Goal: Information Seeking & Learning: Learn about a topic

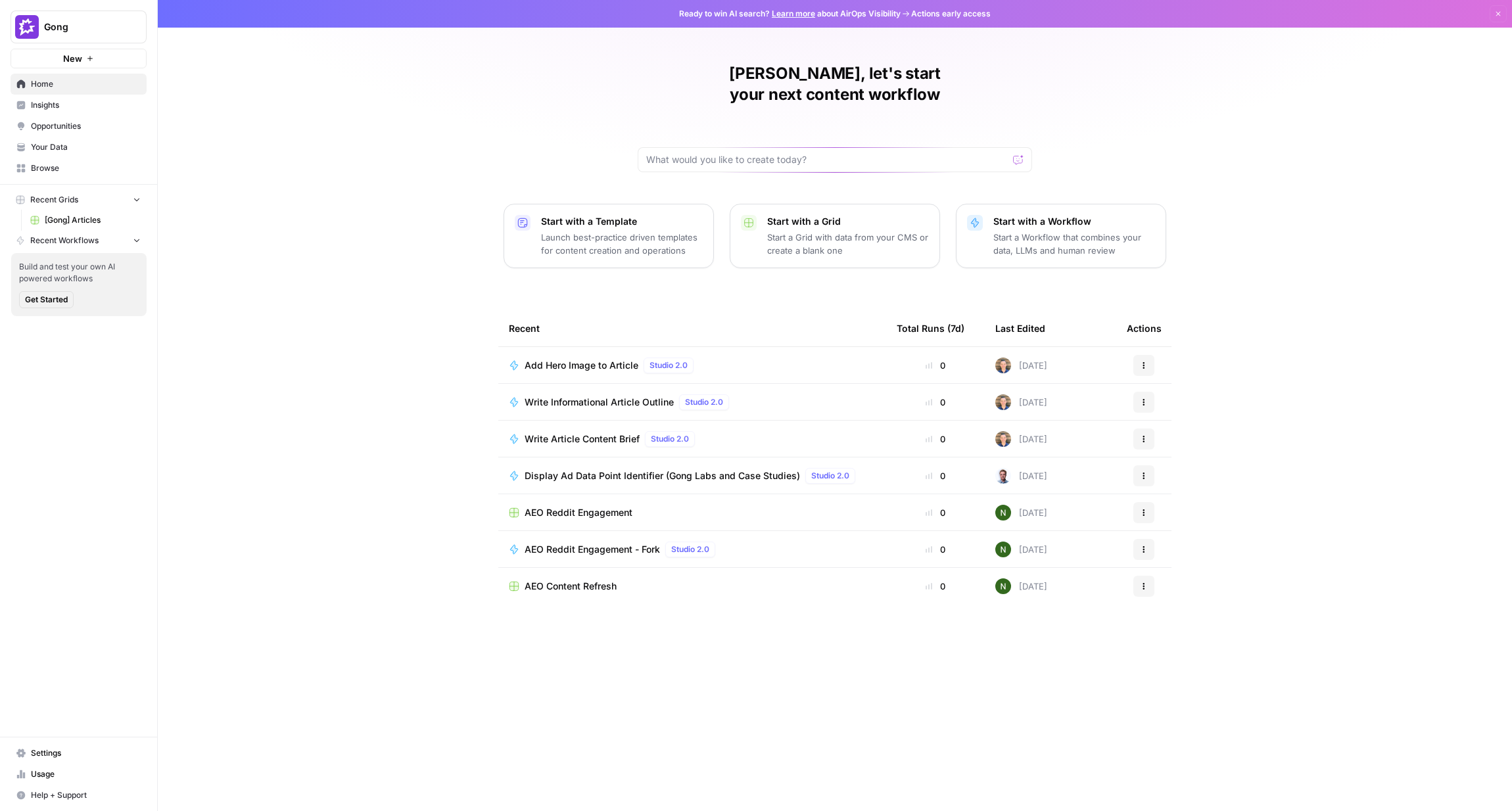
click at [57, 122] on span "Opportunities" at bounding box center [85, 126] width 110 height 12
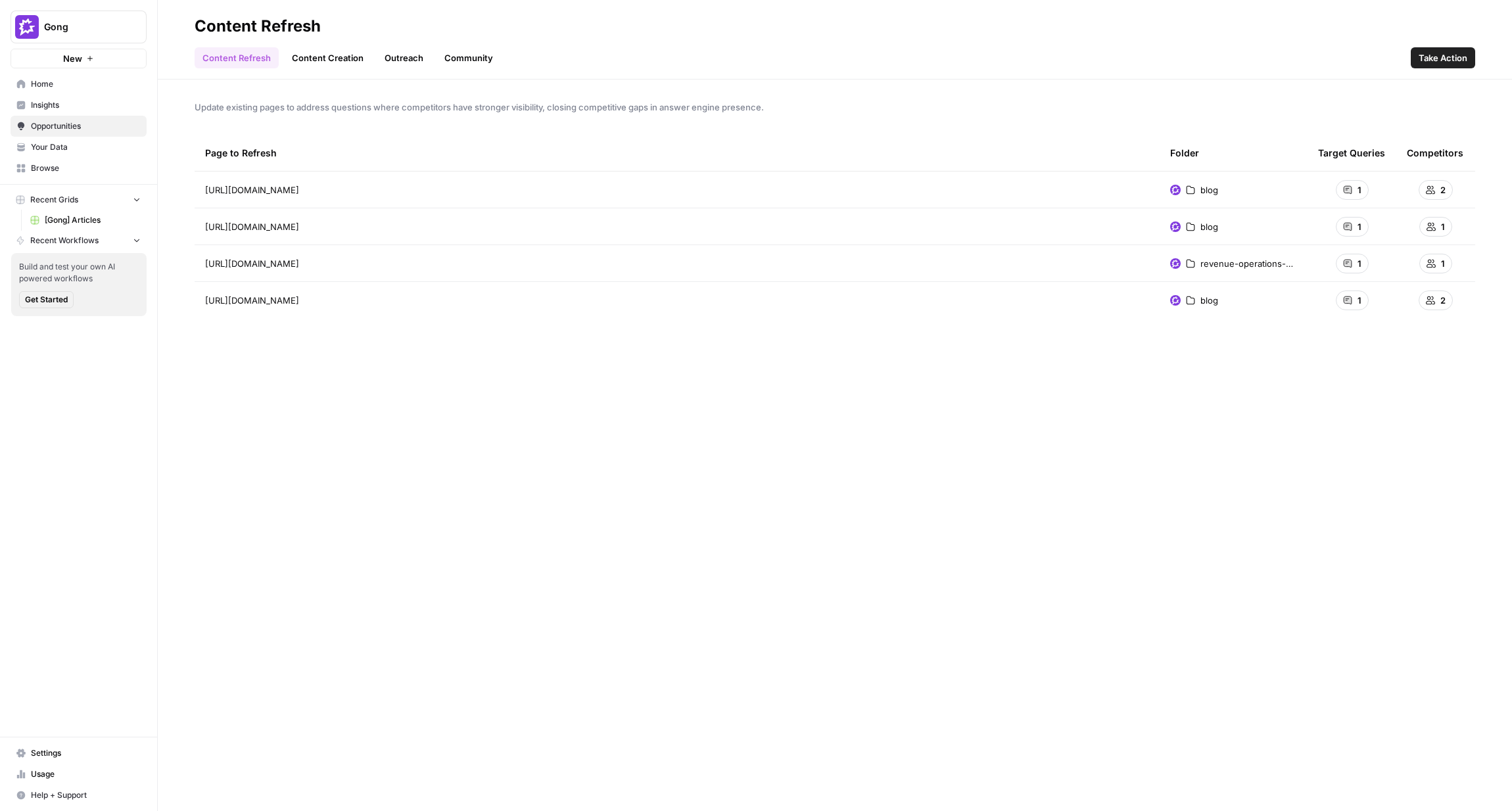
click at [319, 62] on link "Content Creation" at bounding box center [327, 58] width 87 height 21
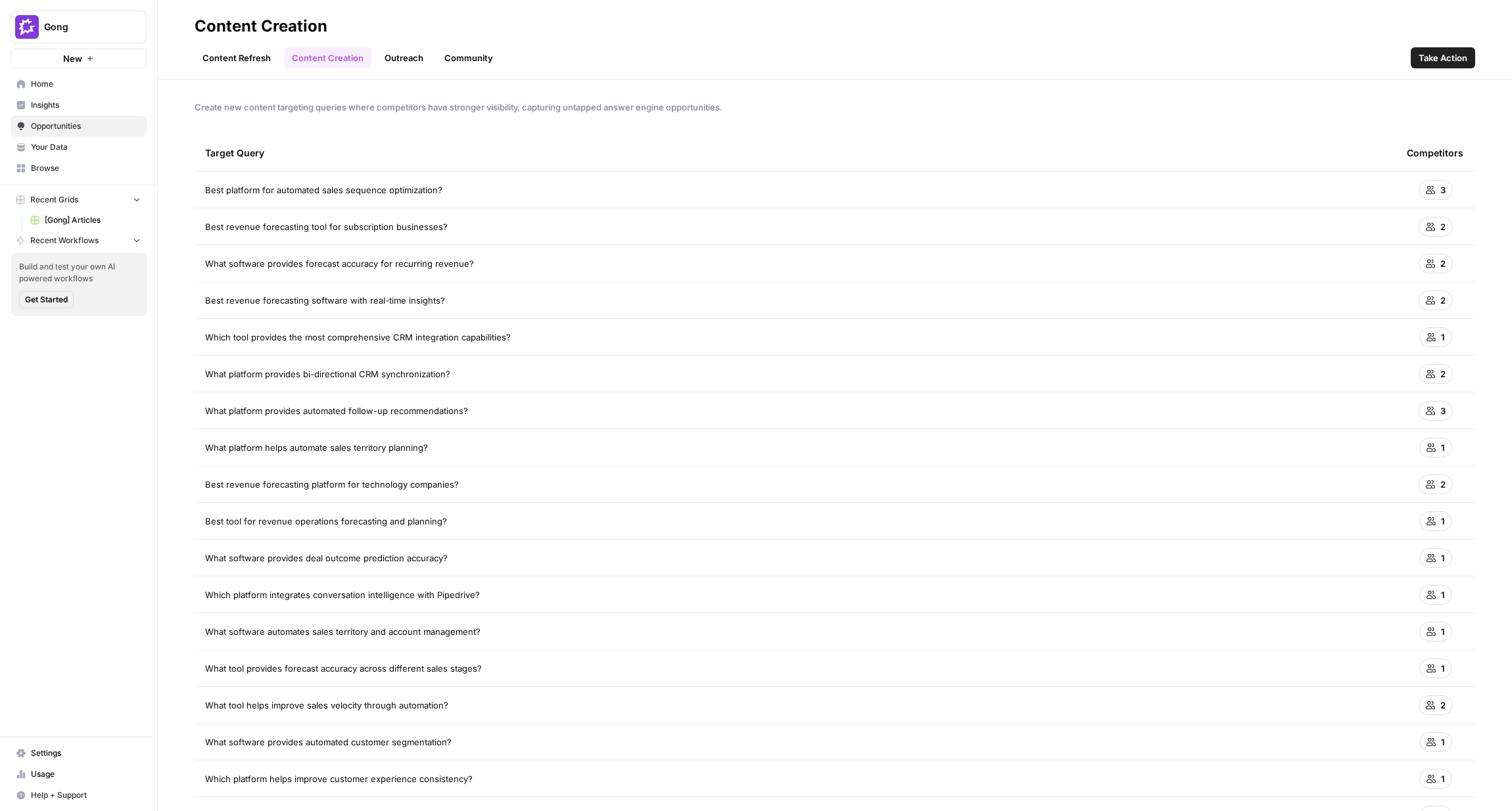
click at [428, 56] on ul "Content Refresh Content Creation Outreach Community" at bounding box center [348, 58] width 307 height 21
click at [406, 62] on link "Outreach" at bounding box center [404, 58] width 55 height 21
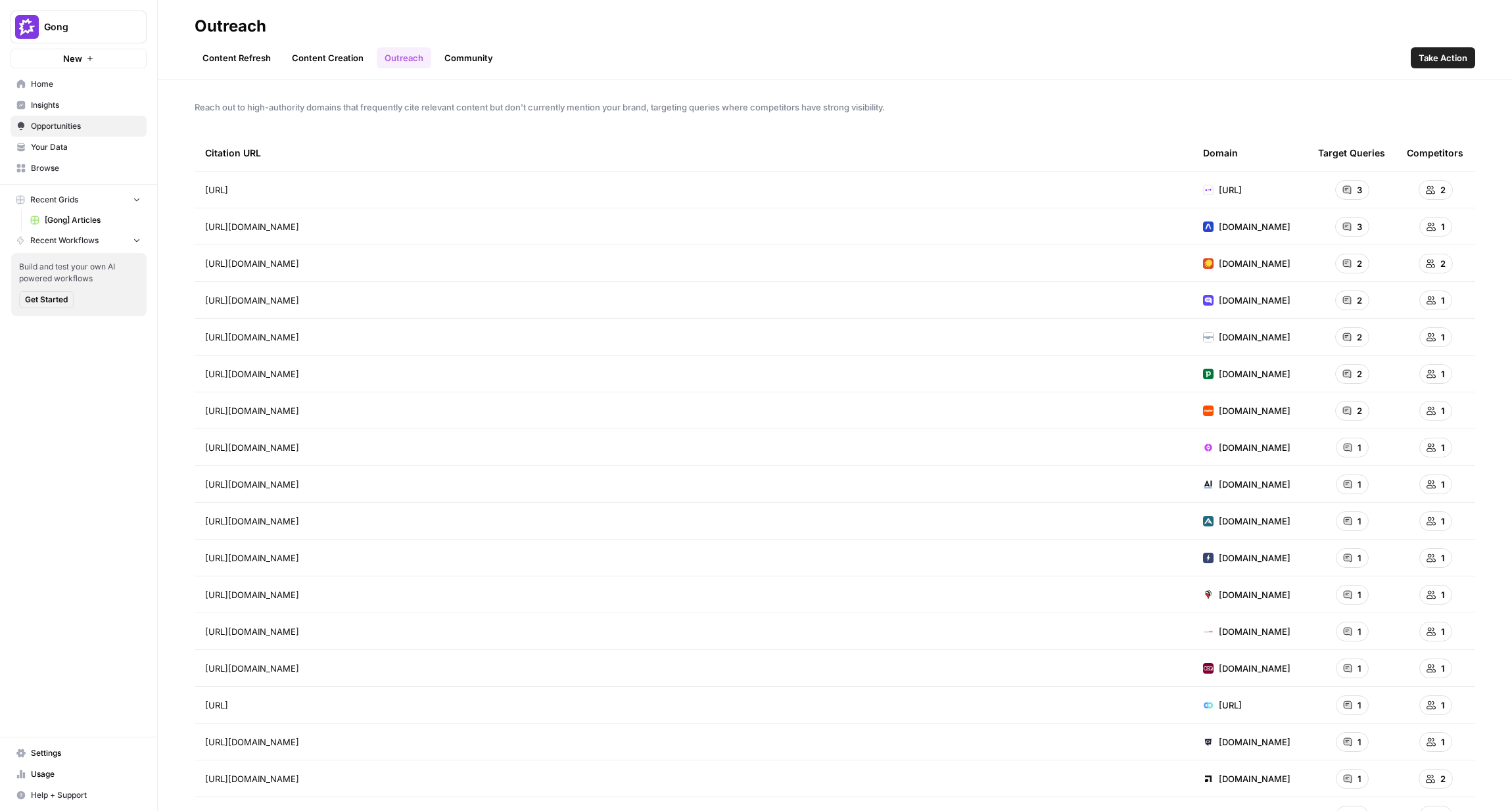
click at [470, 58] on link "Community" at bounding box center [468, 58] width 64 height 21
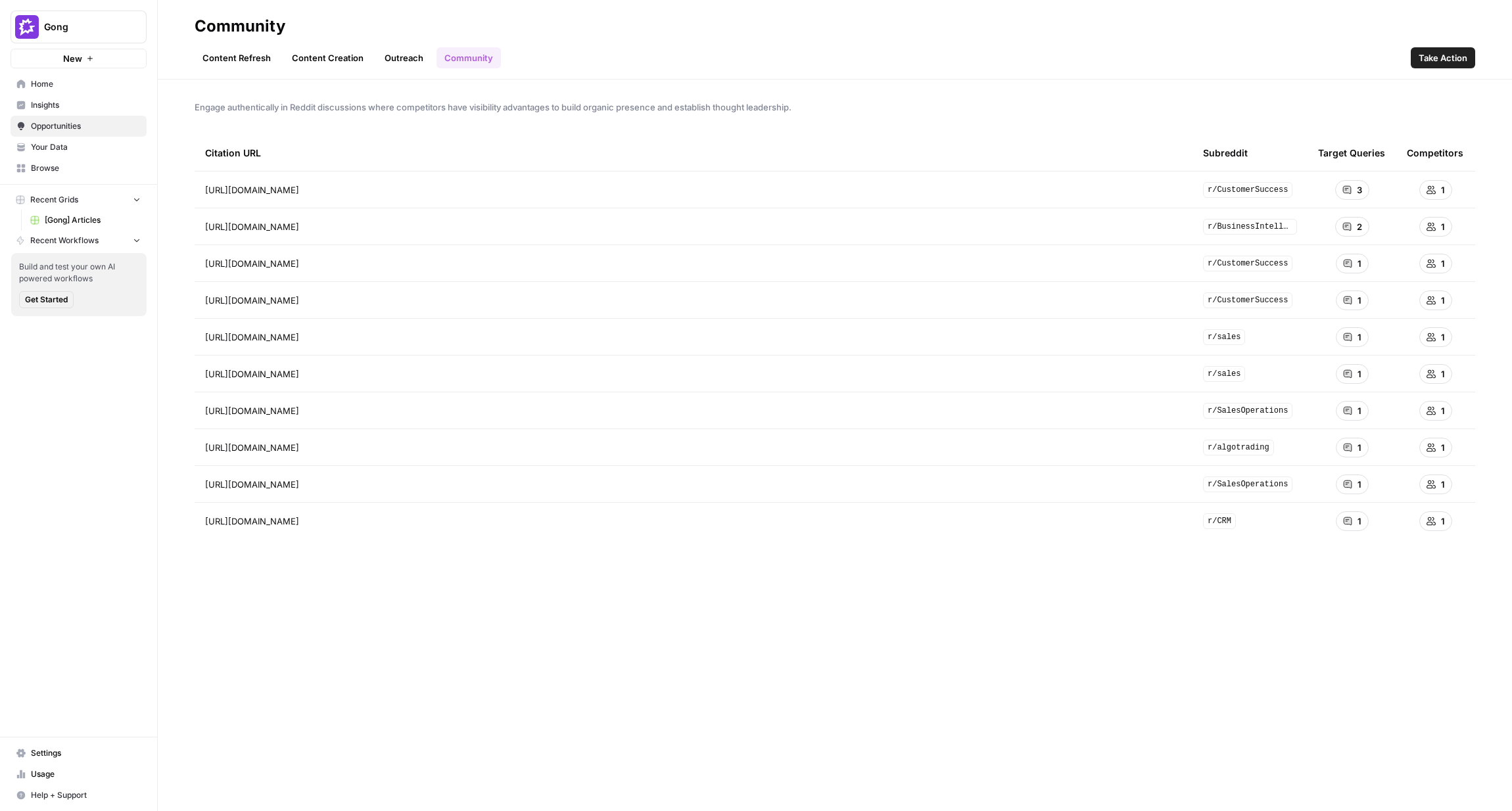
click at [227, 57] on link "Content Refresh" at bounding box center [237, 58] width 84 height 21
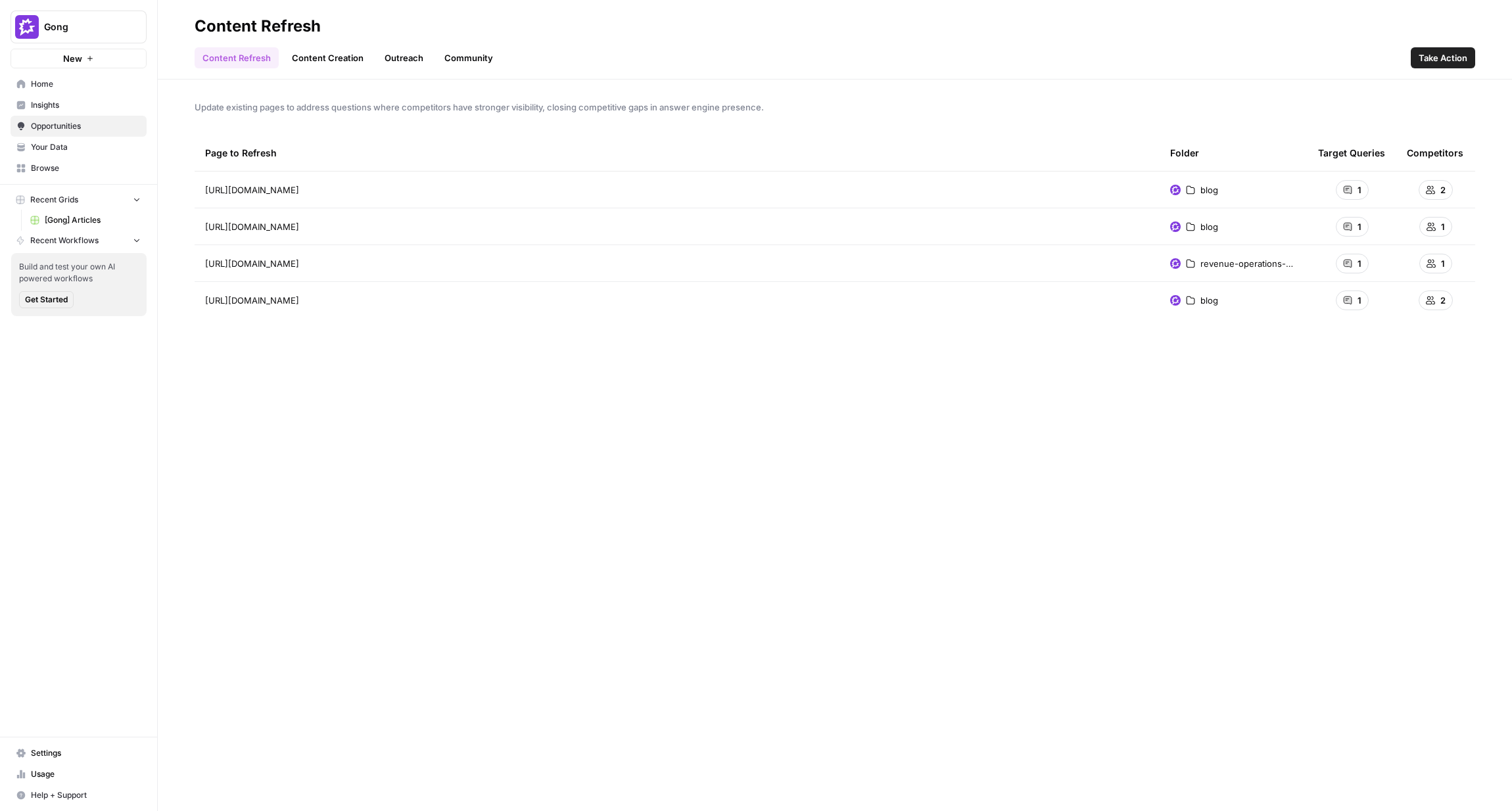
click at [301, 57] on link "Content Creation" at bounding box center [327, 58] width 87 height 21
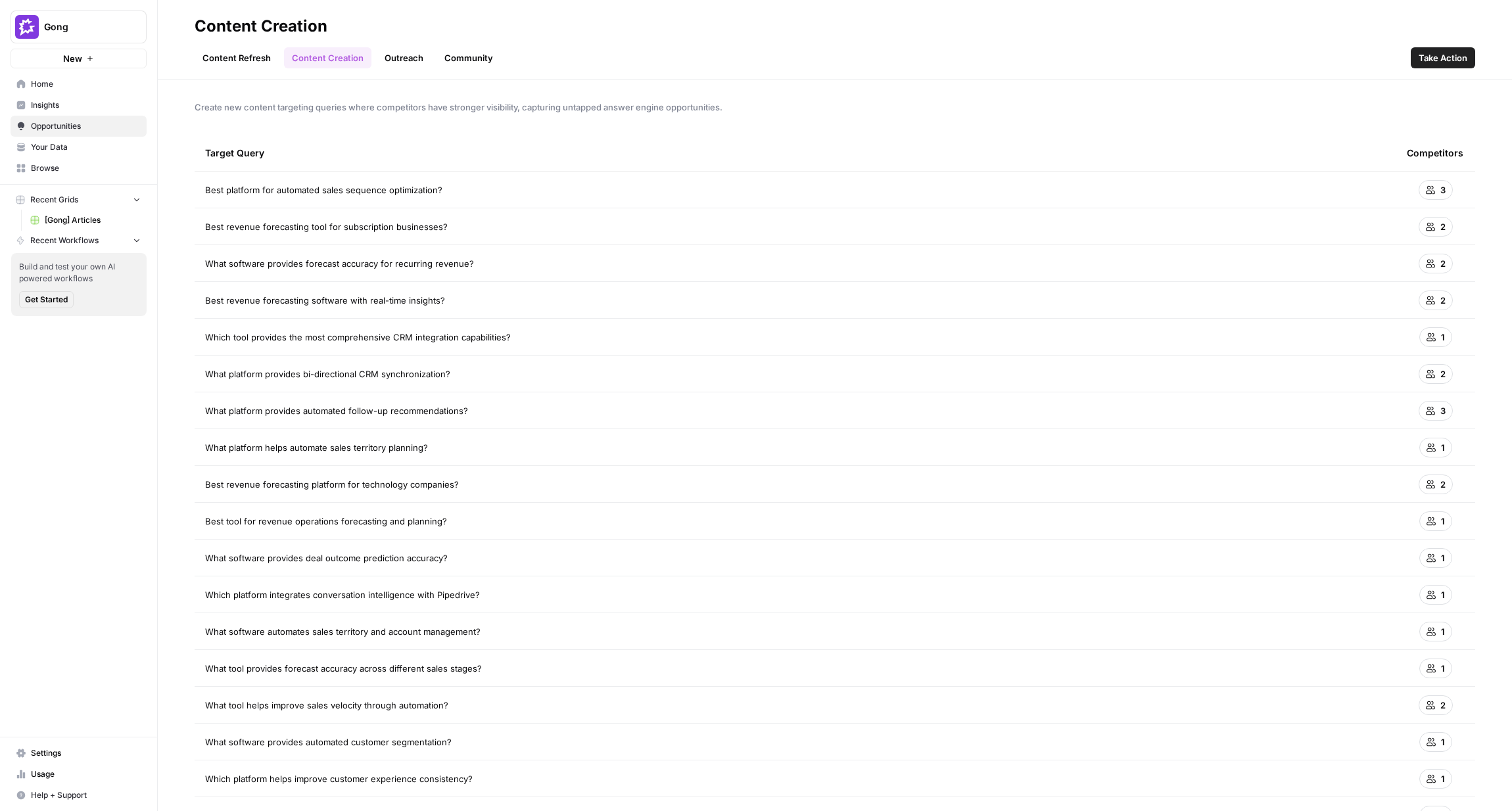
click at [400, 45] on div "Content Refresh Content Creation Outreach Community Take Action" at bounding box center [835, 52] width 1281 height 31
click at [399, 58] on link "Outreach" at bounding box center [404, 58] width 55 height 21
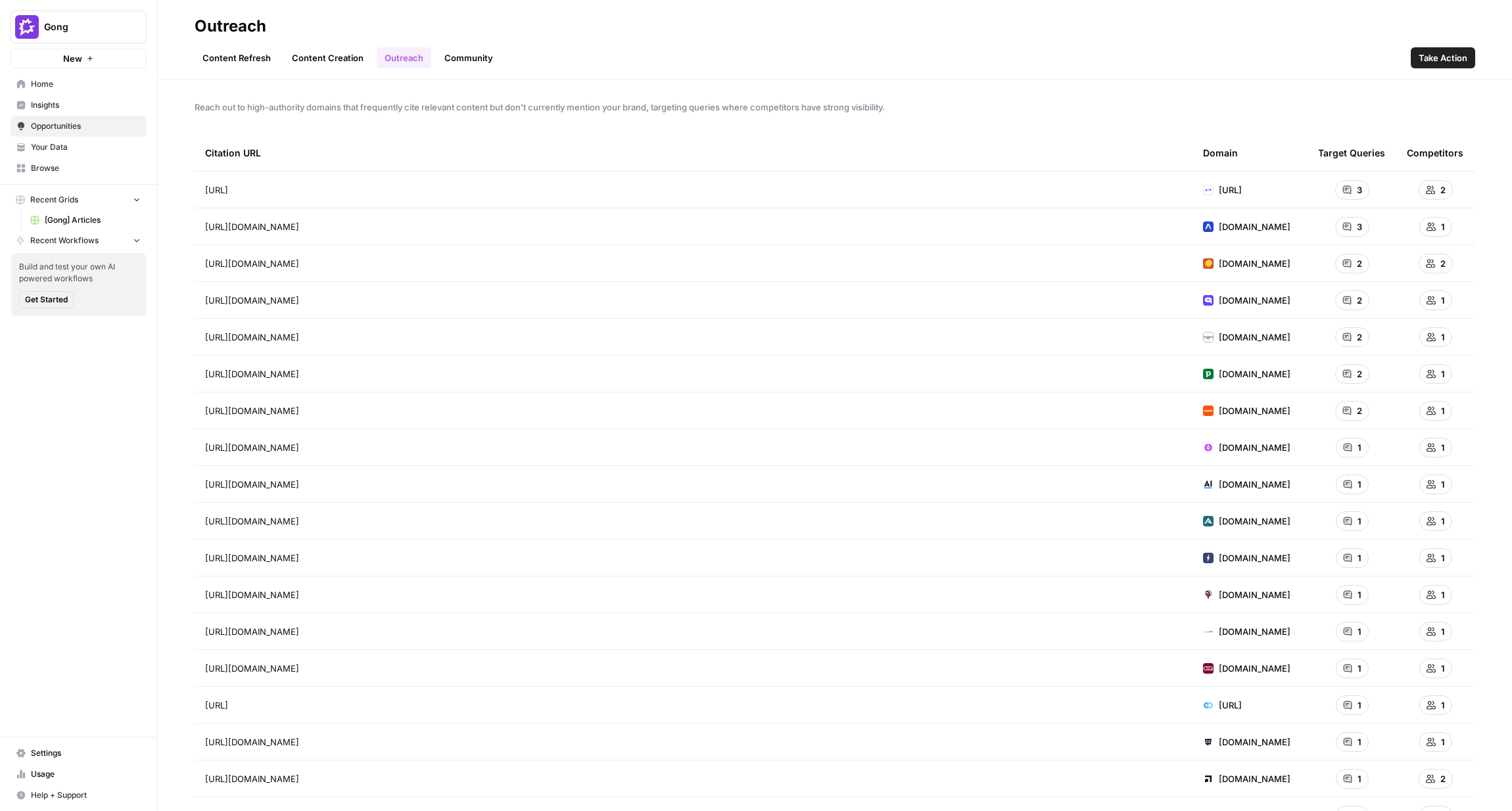
click at [467, 51] on link "Community" at bounding box center [468, 58] width 64 height 21
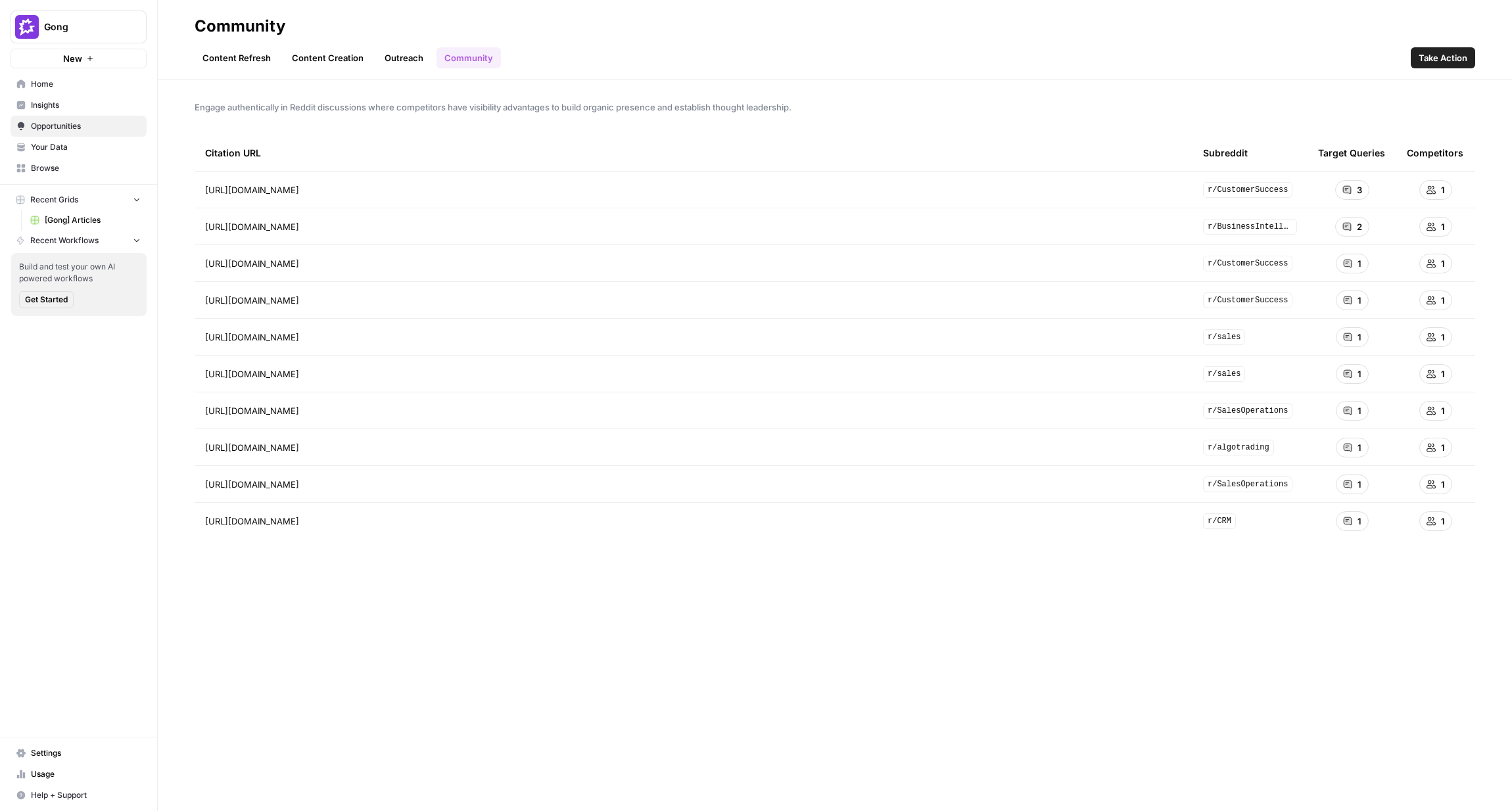
click at [383, 68] on header "Community Content Refresh Content Creation Outreach Community Take Action" at bounding box center [834, 40] width 1354 height 80
click at [386, 56] on link "Outreach" at bounding box center [404, 58] width 55 height 21
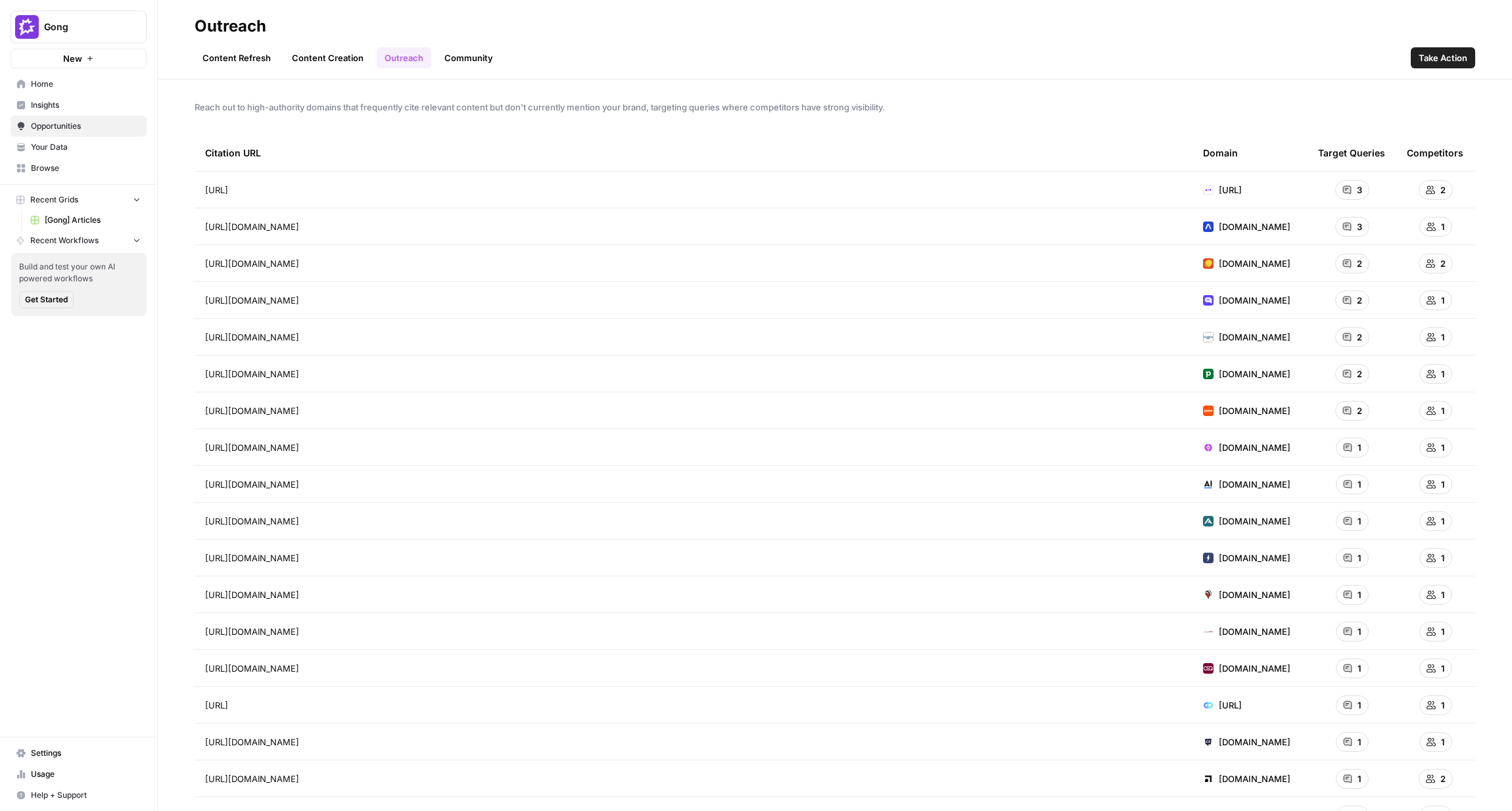
click at [324, 59] on link "Content Creation" at bounding box center [327, 58] width 87 height 21
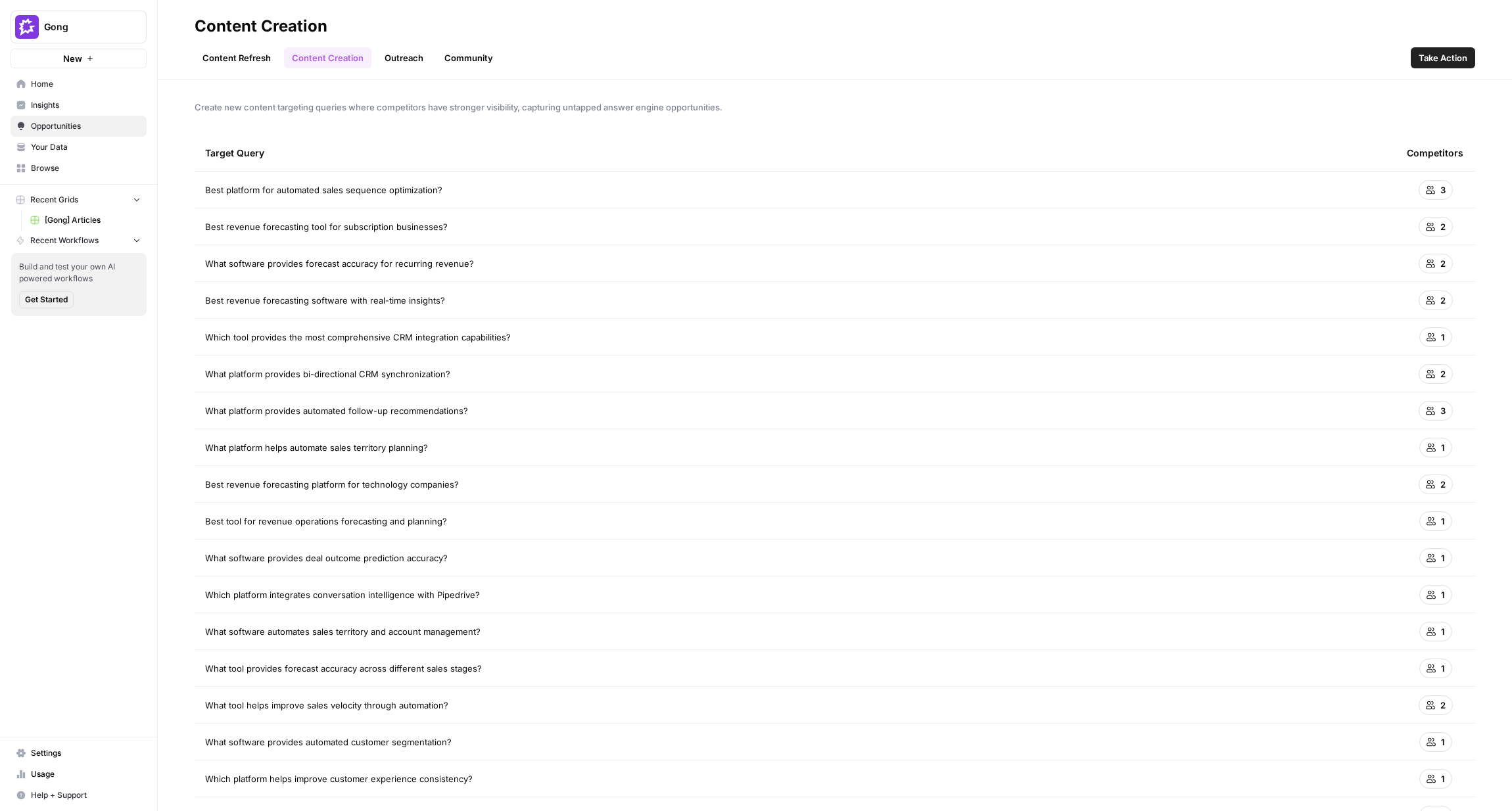
click at [382, 53] on link "Outreach" at bounding box center [404, 58] width 55 height 21
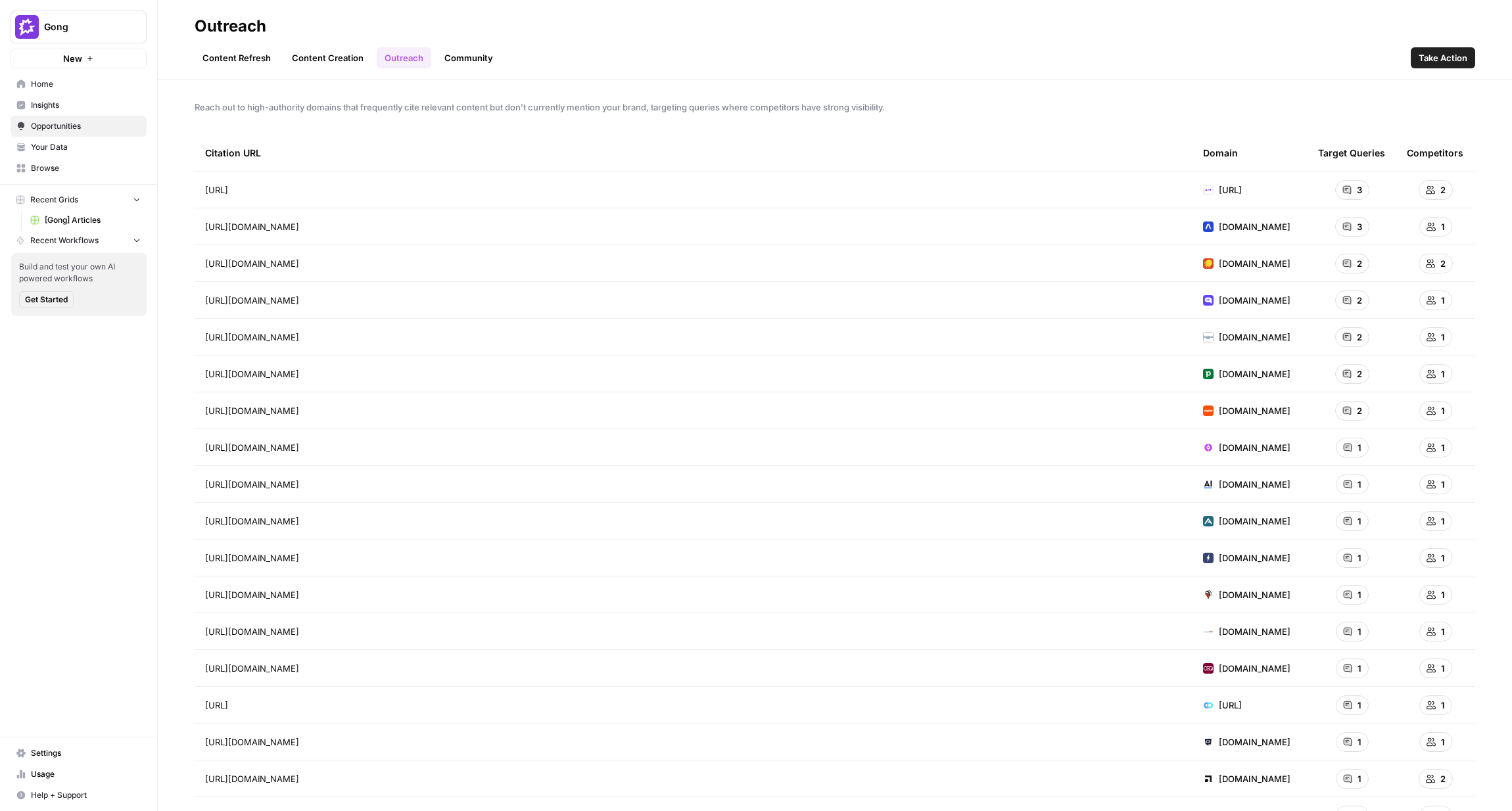
click at [1232, 338] on span "[DOMAIN_NAME]" at bounding box center [1255, 337] width 72 height 13
click at [1208, 339] on img at bounding box center [1208, 337] width 11 height 11
click at [1176, 356] on tr "[URL][DOMAIN_NAME] [DOMAIN_NAME] 2 1" at bounding box center [835, 374] width 1281 height 37
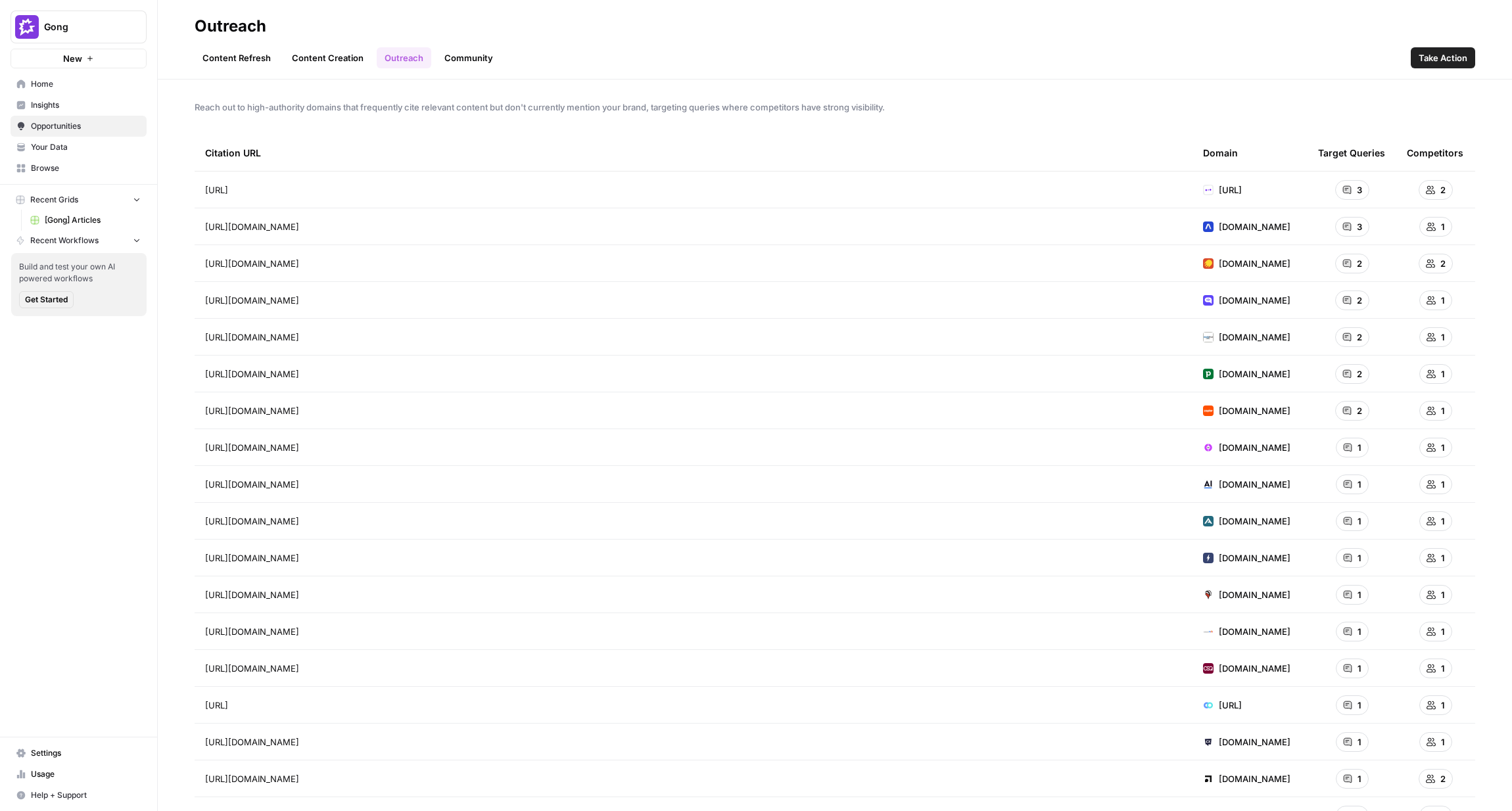
click at [228, 186] on span "[URL]" at bounding box center [216, 190] width 23 height 13
click at [612, 189] on div "[URL] Go to page" at bounding box center [693, 190] width 977 height 16
